Goal: Communication & Community: Connect with others

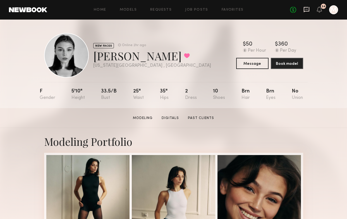
click at [307, 10] on icon at bounding box center [306, 9] width 6 height 6
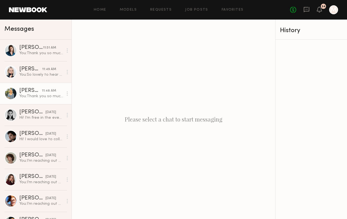
click at [51, 100] on link "tess f. 11:48 AM You: Thank you so much for your reply! Our store is located on…" at bounding box center [35, 93] width 71 height 21
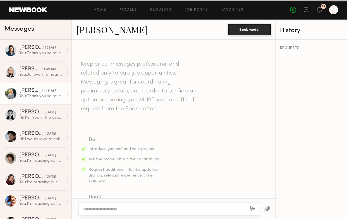
scroll to position [315, 0]
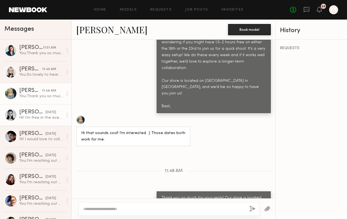
click at [42, 117] on div "Hi! I’m free in the evenings after 6pm" at bounding box center [41, 117] width 44 height 5
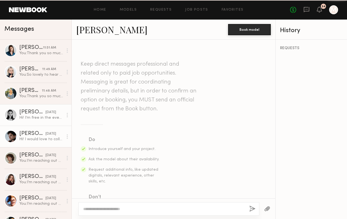
scroll to position [227, 0]
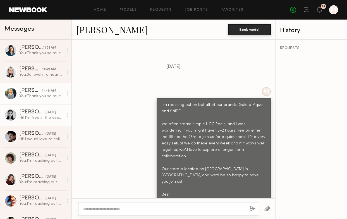
click at [29, 98] on div "You: Thank you so much for your reply! Our store is located on Orchard Street i…" at bounding box center [41, 95] width 44 height 5
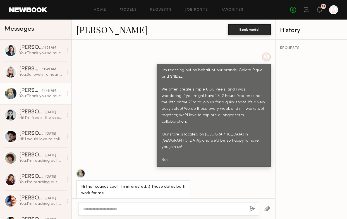
scroll to position [315, 0]
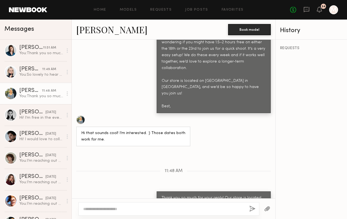
click at [81, 115] on div at bounding box center [80, 119] width 9 height 9
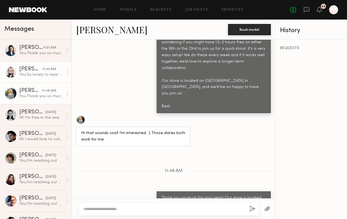
click at [37, 79] on link "Polina S. 11:49 AM You: So lovely to hear that! Our store is located on Orchard…" at bounding box center [35, 71] width 71 height 21
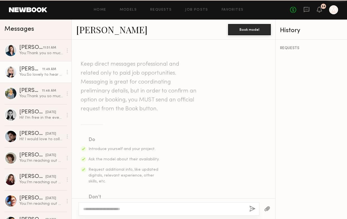
scroll to position [801, 0]
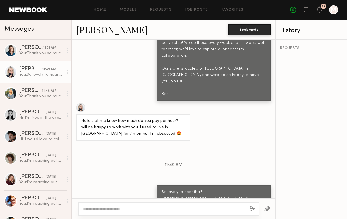
click at [97, 32] on link "Polina S." at bounding box center [111, 29] width 71 height 12
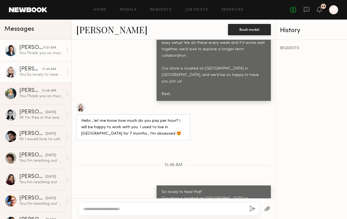
click at [33, 47] on div "Macie E." at bounding box center [31, 48] width 24 height 6
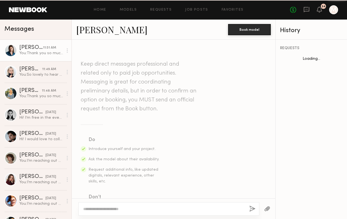
scroll to position [389, 0]
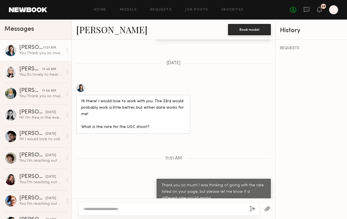
click at [94, 28] on link "Macie E." at bounding box center [111, 29] width 71 height 12
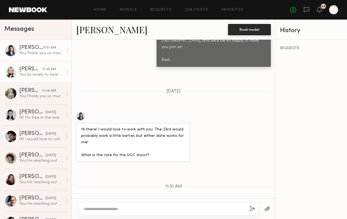
click at [52, 75] on div "You: So lovely to hear that! Our store is located on Orchard Street in Manhatta…" at bounding box center [41, 74] width 44 height 5
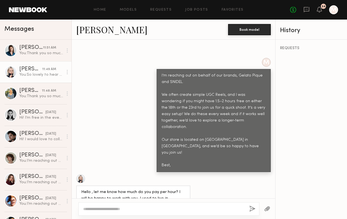
scroll to position [730, 0]
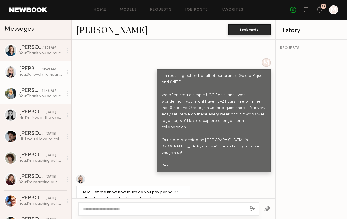
click at [52, 92] on div "11:48 AM" at bounding box center [49, 90] width 14 height 5
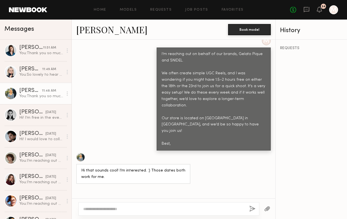
scroll to position [315, 0]
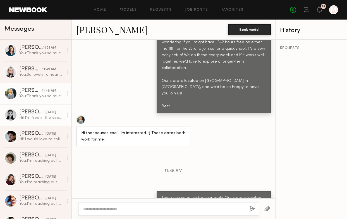
click at [46, 112] on div "yesterday" at bounding box center [50, 112] width 11 height 5
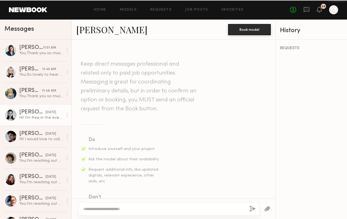
scroll to position [227, 0]
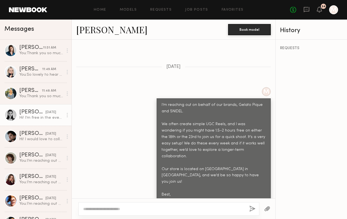
click at [94, 32] on link "Rachel F." at bounding box center [111, 29] width 71 height 12
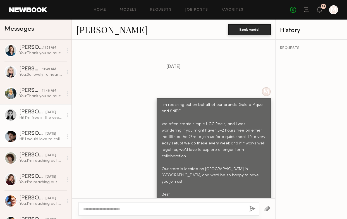
click at [45, 136] on div "yesterday" at bounding box center [50, 133] width 11 height 5
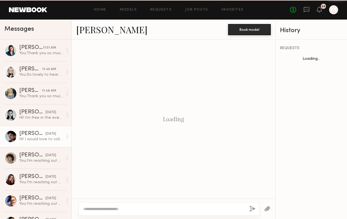
scroll to position [233, 0]
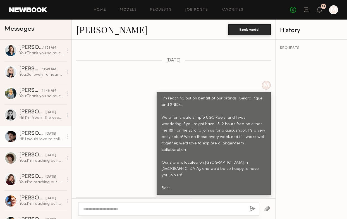
click at [87, 32] on link "Scott B." at bounding box center [111, 29] width 71 height 12
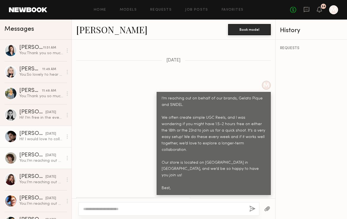
click at [54, 161] on div "You: I’m reaching out on behalf of our brands, Gelato Pique and SNIDEL. We ofte…" at bounding box center [41, 160] width 44 height 5
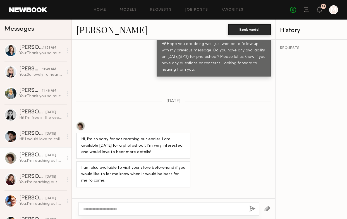
scroll to position [577, 0]
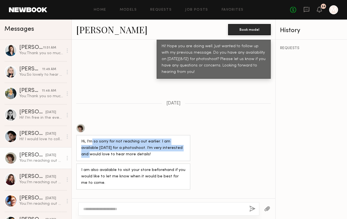
drag, startPoint x: 91, startPoint y: 123, endPoint x: 167, endPoint y: 129, distance: 76.2
click at [167, 138] on div "Hi, I’m so sorry for not reaching out earlier. I am available next Tuesday for …" at bounding box center [133, 147] width 104 height 19
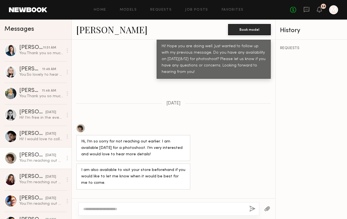
click at [167, 138] on div "Hi, I’m so sorry for not reaching out earlier. I am available next Tuesday for …" at bounding box center [133, 147] width 104 height 19
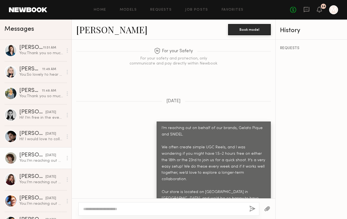
click at [92, 32] on link "Alex W." at bounding box center [111, 29] width 71 height 12
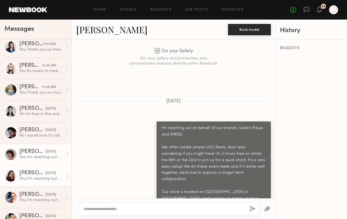
scroll to position [33, 0]
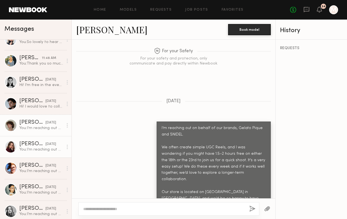
click at [45, 143] on div "09/09/2025" at bounding box center [50, 144] width 11 height 5
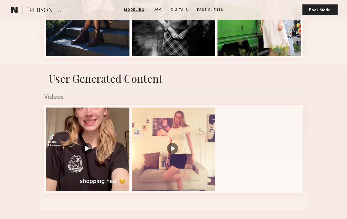
scroll to position [293, 0]
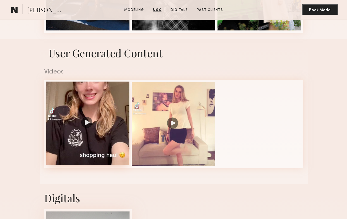
click at [116, 114] on div at bounding box center [87, 122] width 83 height 83
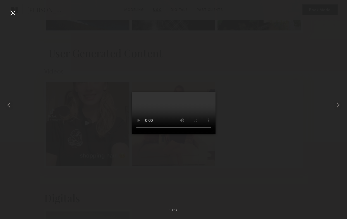
click at [14, 12] on div at bounding box center [12, 12] width 9 height 9
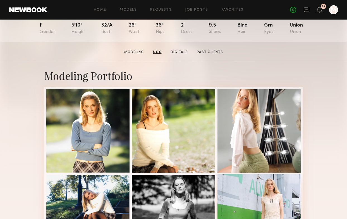
scroll to position [0, 0]
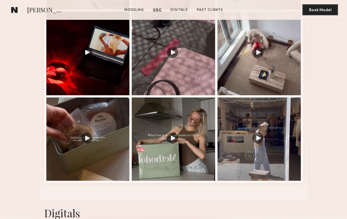
scroll to position [804, 0]
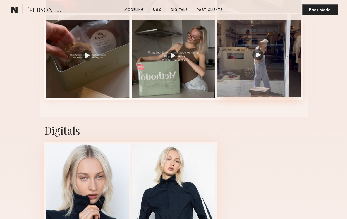
click at [244, 58] on div at bounding box center [258, 55] width 83 height 83
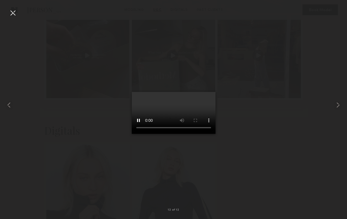
click at [14, 12] on div at bounding box center [12, 12] width 9 height 9
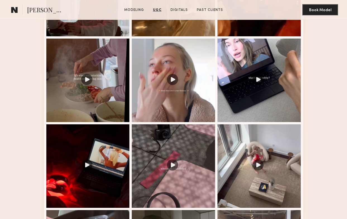
scroll to position [732, 0]
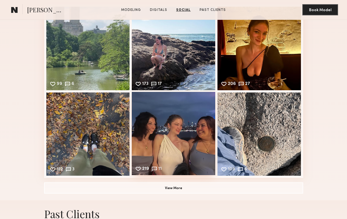
scroll to position [749, 0]
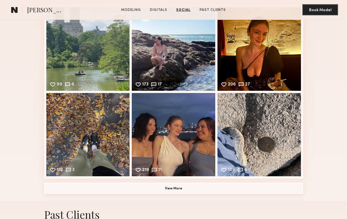
click at [174, 191] on button "View More" at bounding box center [173, 188] width 259 height 11
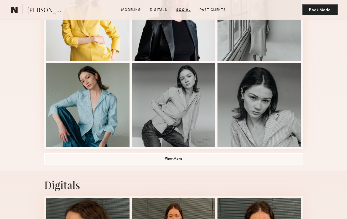
scroll to position [0, 0]
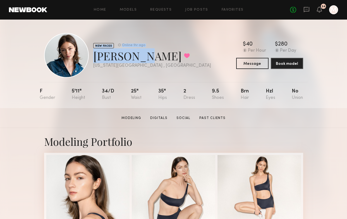
drag, startPoint x: 154, startPoint y: 61, endPoint x: 90, endPoint y: 60, distance: 63.6
click at [90, 60] on div "NEW FACES Online 1hr ago Macie E. Favorited New York City , NY Online 1hr ago $…" at bounding box center [173, 55] width 259 height 45
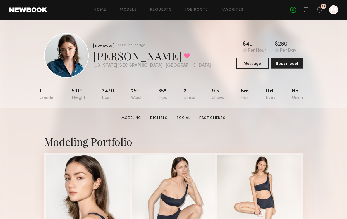
click at [193, 64] on div "NEW FACES Online 1hr ago Macie E. Favorited New York City , NY Online 1hr ago $…" at bounding box center [173, 55] width 259 height 45
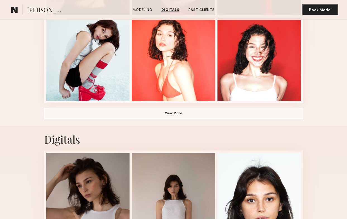
scroll to position [336, 0]
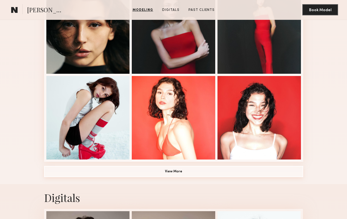
click at [171, 175] on button "View More" at bounding box center [173, 171] width 259 height 11
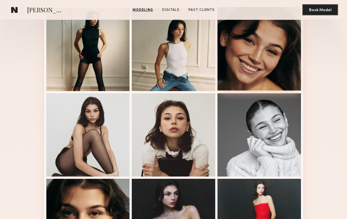
scroll to position [44, 0]
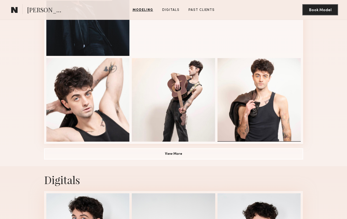
scroll to position [431, 0]
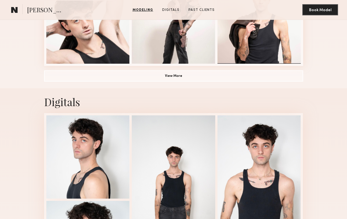
click at [174, 81] on button "View More" at bounding box center [173, 75] width 259 height 11
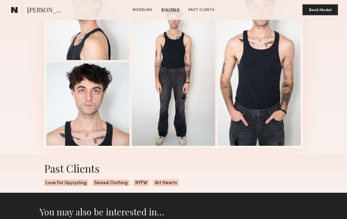
scroll to position [922, 0]
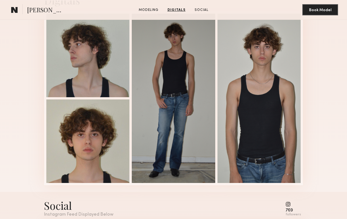
scroll to position [308, 0]
